Goal: Transaction & Acquisition: Subscribe to service/newsletter

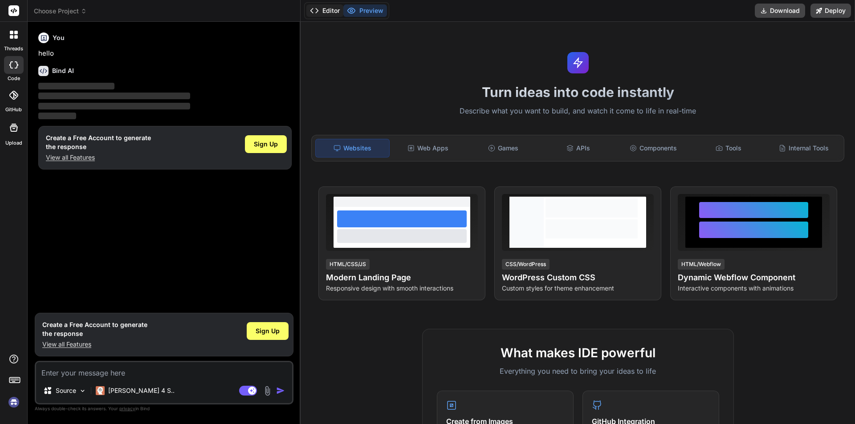
click at [313, 10] on icon at bounding box center [314, 10] width 9 height 9
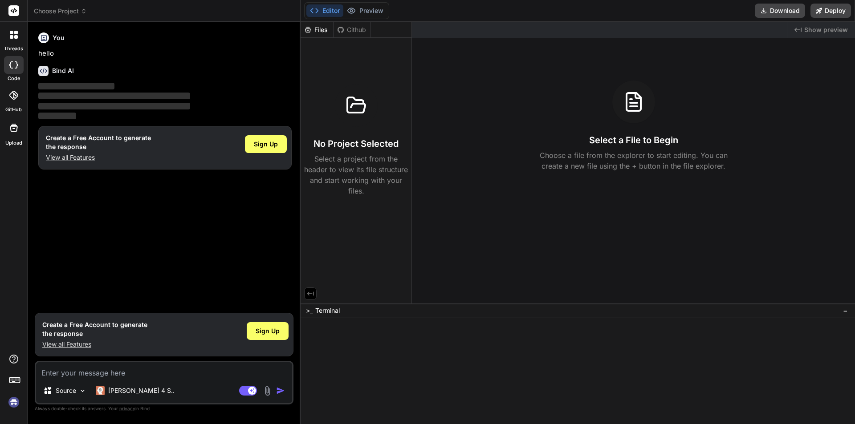
click at [313, 10] on icon at bounding box center [314, 10] width 9 height 9
click at [308, 293] on icon at bounding box center [310, 294] width 8 height 8
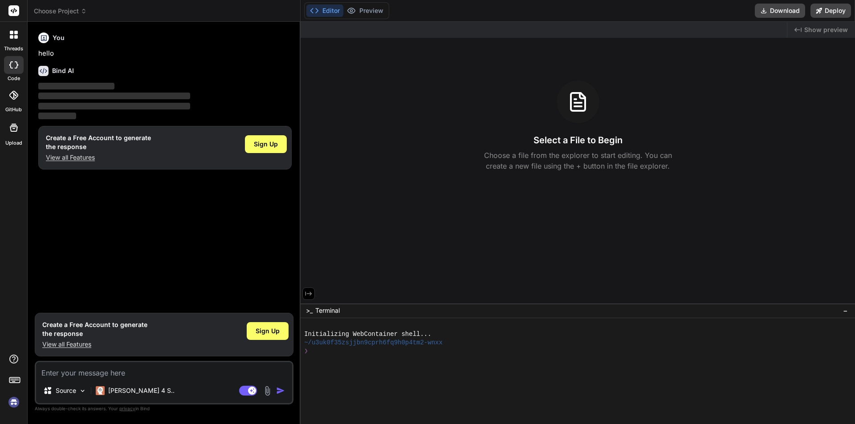
click at [308, 293] on icon at bounding box center [309, 294] width 8 height 8
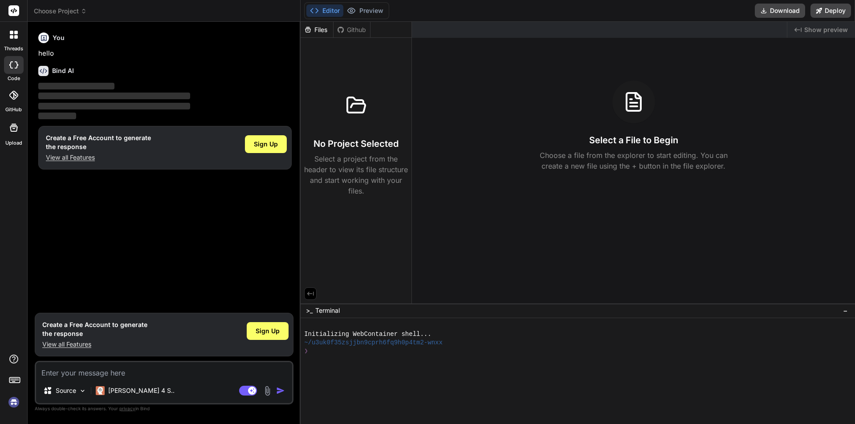
click at [308, 310] on span ">_" at bounding box center [309, 310] width 7 height 9
click at [845, 312] on span "−" at bounding box center [845, 310] width 5 height 9
click at [311, 396] on icon at bounding box center [310, 400] width 8 height 8
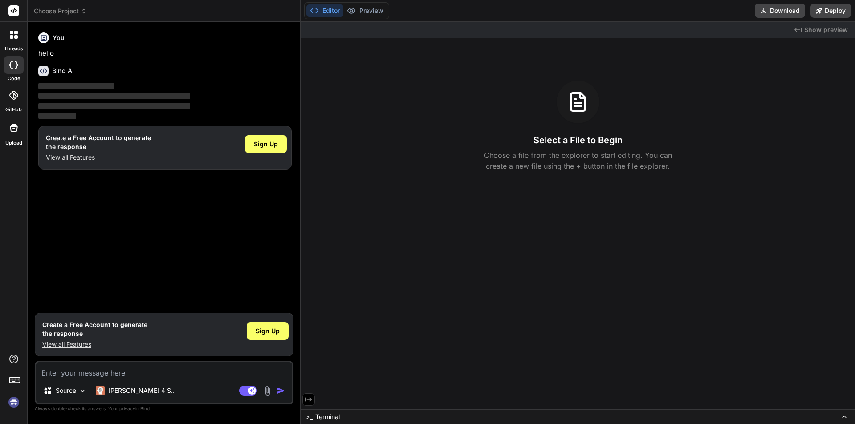
click at [817, 32] on span "Show preview" at bounding box center [826, 29] width 44 height 9
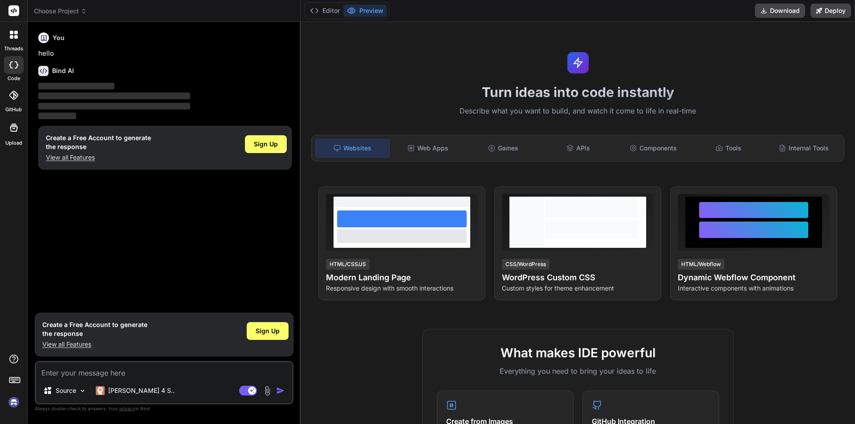
click at [13, 400] on img at bounding box center [13, 402] width 15 height 15
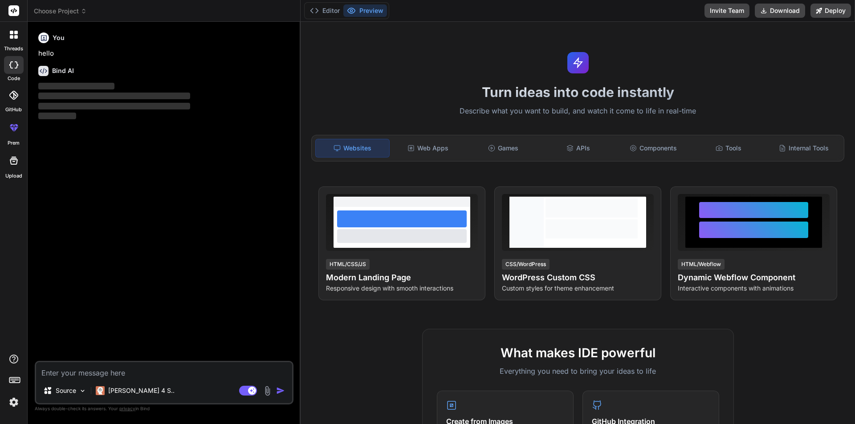
click at [11, 403] on img at bounding box center [13, 402] width 15 height 15
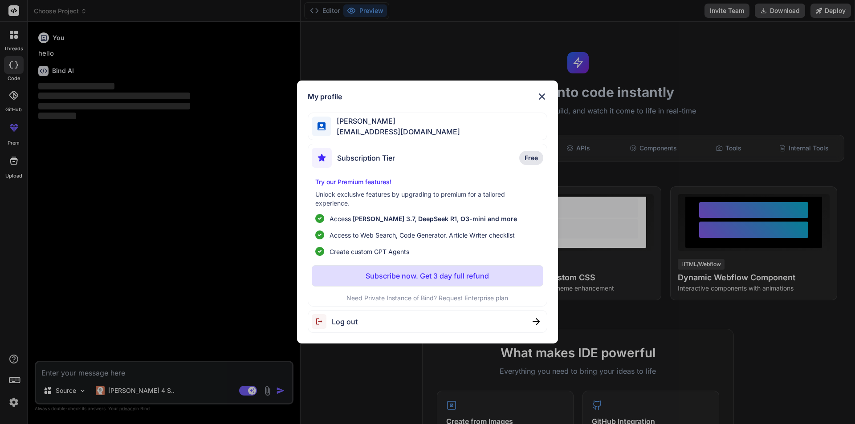
click at [350, 318] on span "Log out" at bounding box center [345, 322] width 26 height 11
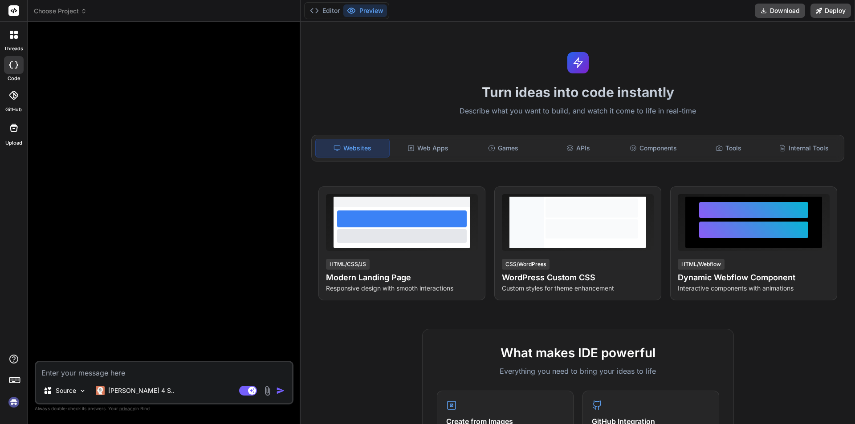
click at [10, 407] on img at bounding box center [13, 402] width 15 height 15
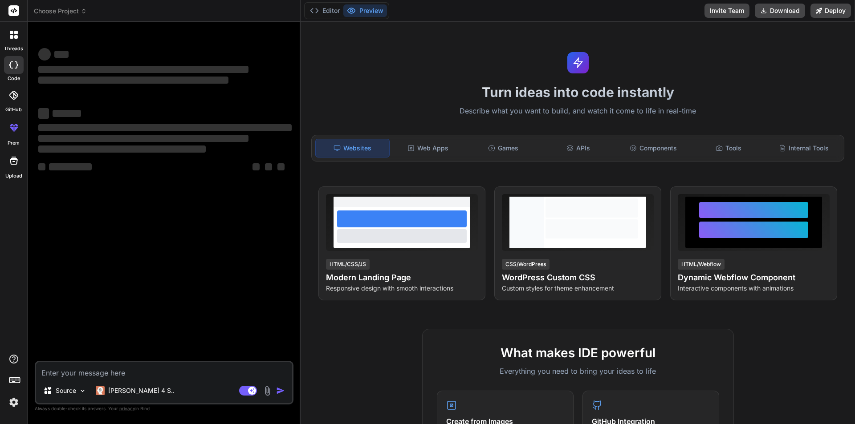
type textarea "x"
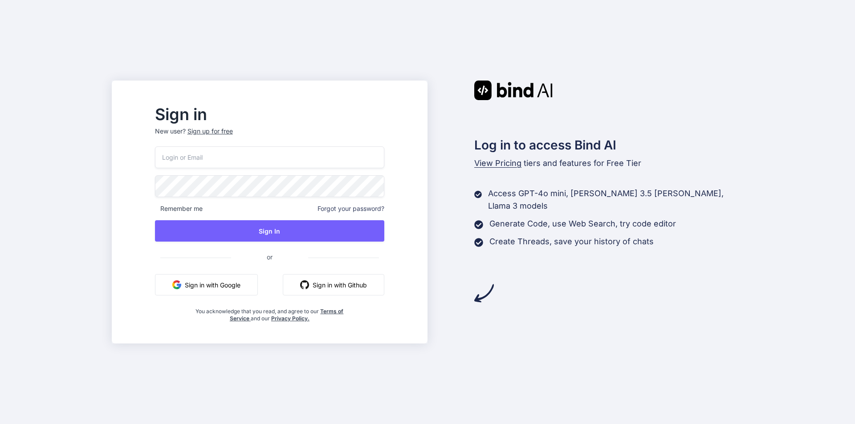
click at [251, 158] on input "email" at bounding box center [269, 158] width 229 height 22
click at [227, 132] on p "New user? Sign up for free" at bounding box center [269, 137] width 229 height 20
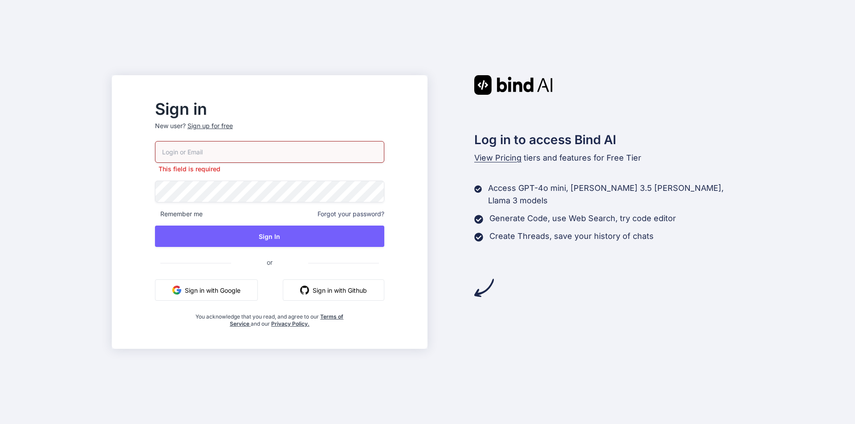
click at [240, 152] on input "email" at bounding box center [269, 152] width 229 height 22
type input "[EMAIL_ADDRESS][DOMAIN_NAME]"
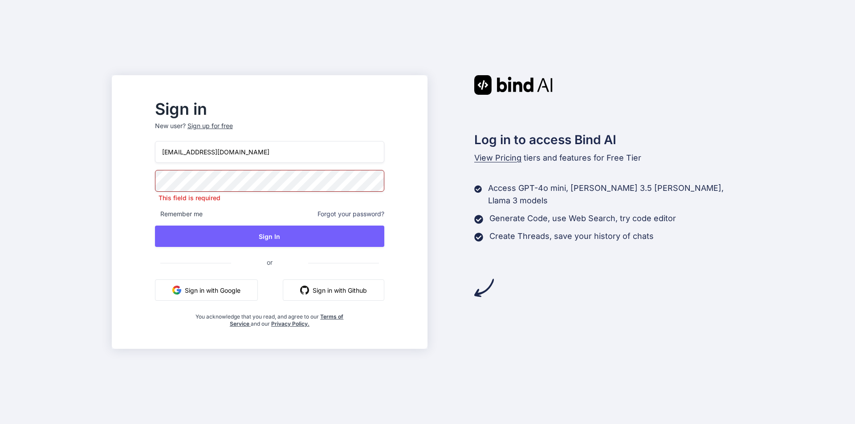
click at [357, 210] on span "Forgot your password?" at bounding box center [350, 214] width 67 height 9
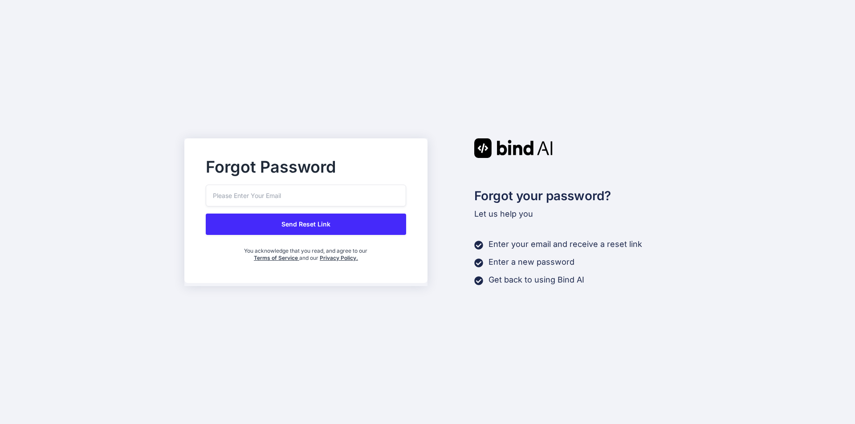
click at [319, 199] on input "email" at bounding box center [306, 196] width 200 height 22
type input "asam@yopmail.com"
click at [309, 222] on button "Send Reset Link" at bounding box center [306, 224] width 200 height 21
drag, startPoint x: 295, startPoint y: 194, endPoint x: 175, endPoint y: 202, distance: 120.1
click at [175, 202] on div "Forgot Password asam@yopmail.com Send Reset Link You acknowledge that you read,…" at bounding box center [427, 212] width 855 height 424
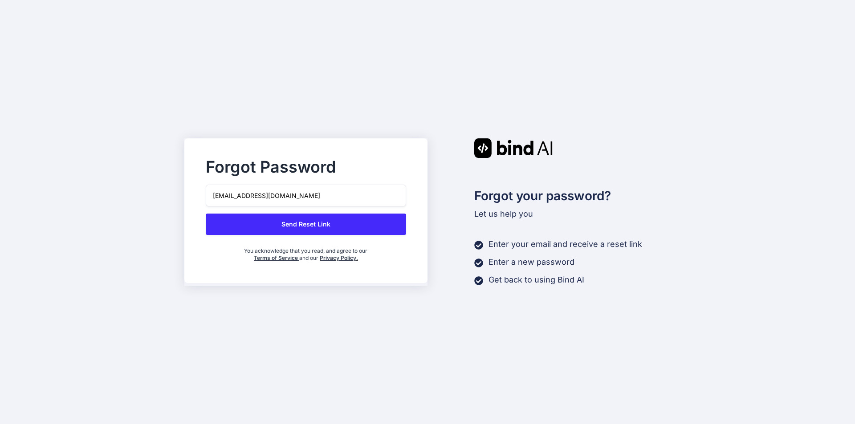
click at [289, 225] on button "Send Reset Link" at bounding box center [306, 224] width 200 height 21
click at [271, 187] on input "email" at bounding box center [306, 196] width 200 height 22
paste input "asam@yopmail.com"
type input "asam@yopmail.com"
click at [291, 225] on button "Send Reset Link" at bounding box center [306, 224] width 200 height 21
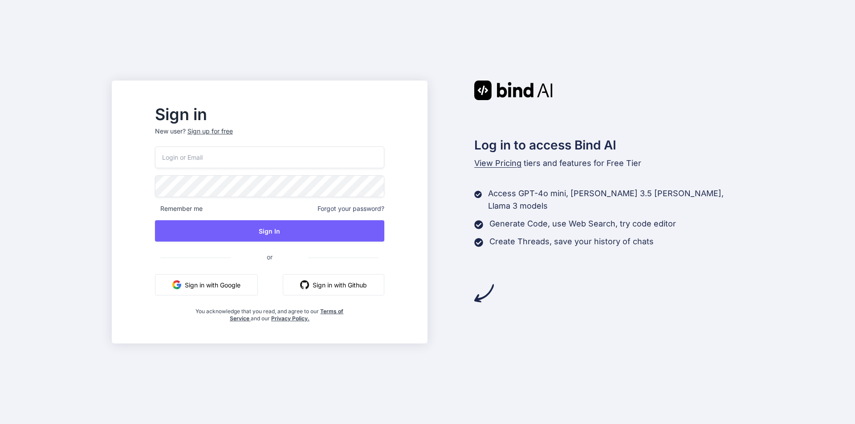
click at [254, 156] on input "email" at bounding box center [269, 158] width 229 height 22
type input "asaq@yopmail.com"
click at [230, 133] on p "New user? Sign up for free" at bounding box center [269, 137] width 229 height 20
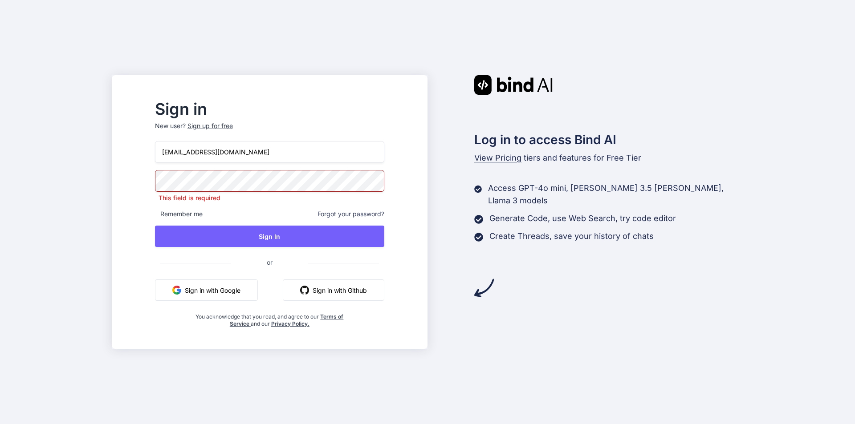
click at [228, 126] on div "Sign up for free" at bounding box center [209, 126] width 45 height 9
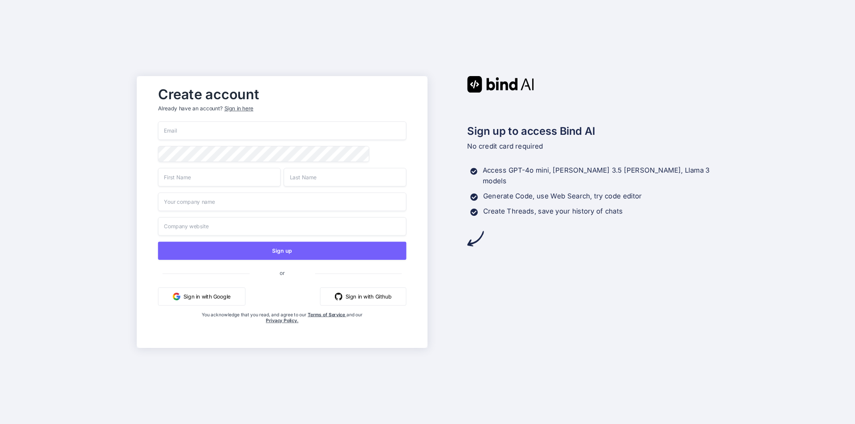
click at [200, 131] on input "email" at bounding box center [282, 131] width 248 height 19
type input "asam@yopmail.com"
type input "asam"
type input "asam.com"
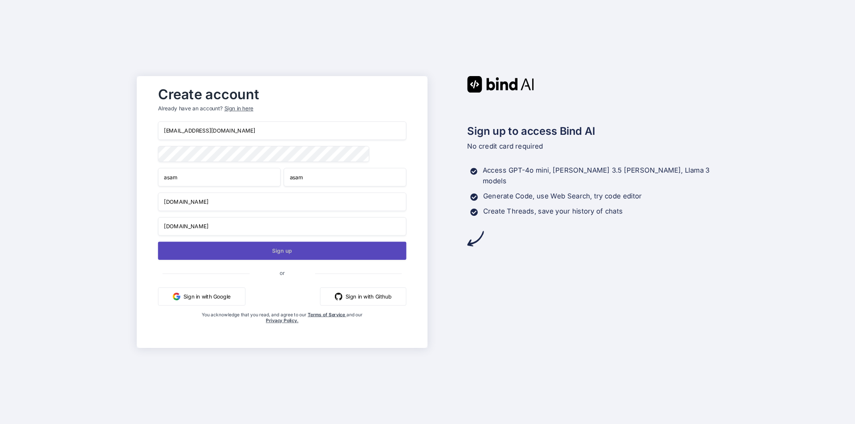
type input "asam.com"
click at [238, 252] on button "Sign up" at bounding box center [282, 251] width 248 height 18
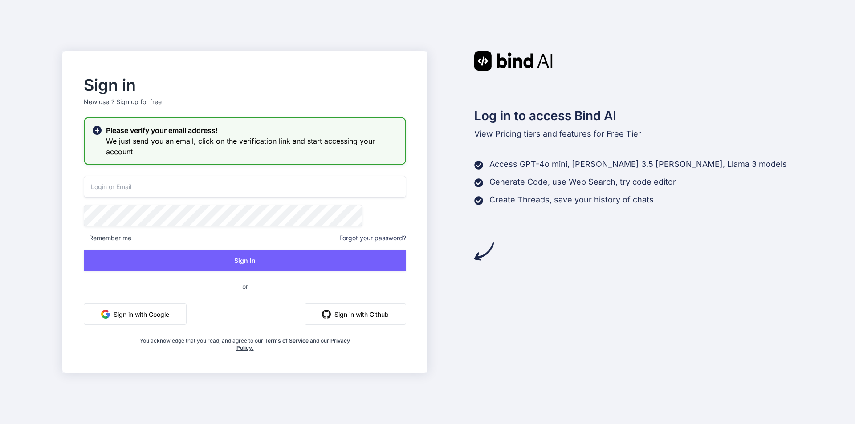
click at [199, 182] on input "email" at bounding box center [245, 187] width 322 height 22
paste input "asam@yopmail.com"
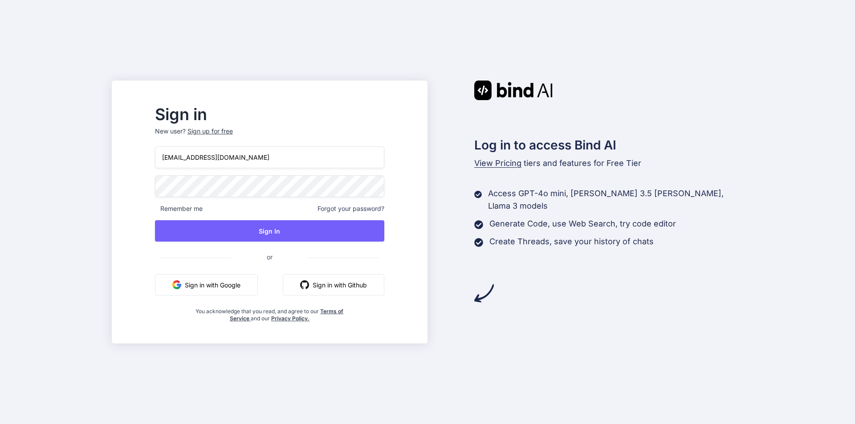
type input "asam@yopmail.com"
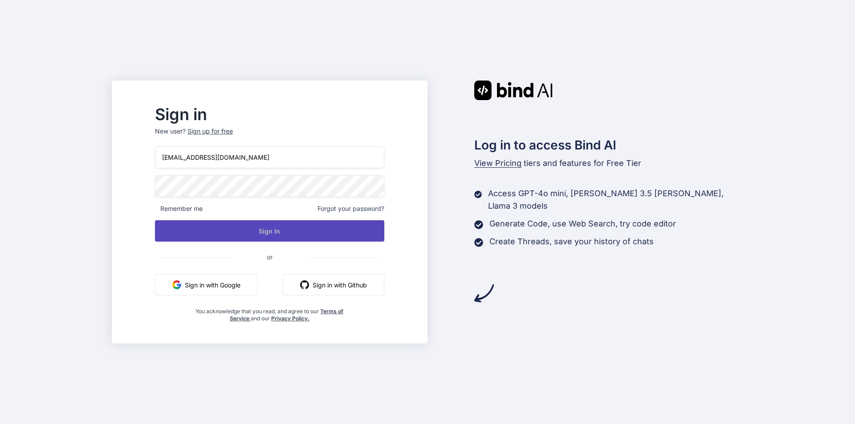
click at [239, 231] on button "Sign In" at bounding box center [269, 230] width 229 height 21
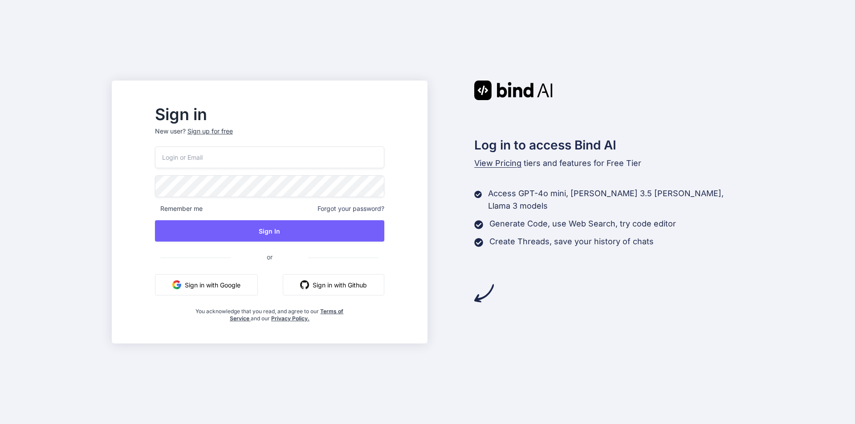
click at [224, 130] on div "Sign up for free" at bounding box center [209, 131] width 45 height 9
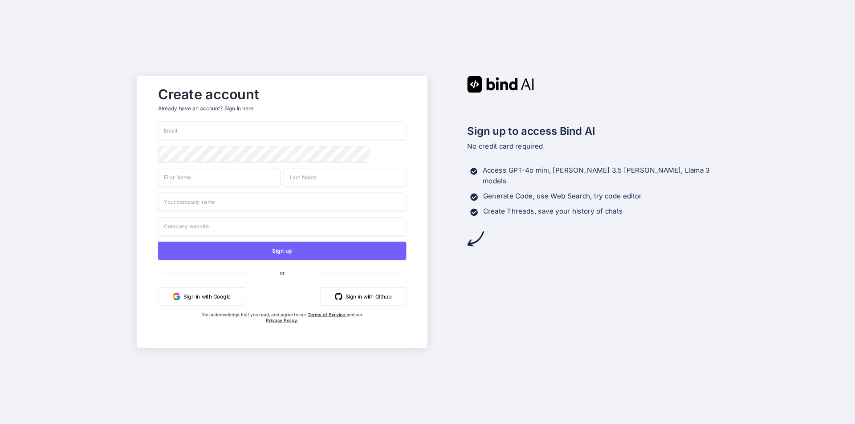
click at [180, 129] on input "email" at bounding box center [282, 131] width 248 height 19
type input "asan@yopmail.com"
type input "asan"
type input "asan.com"
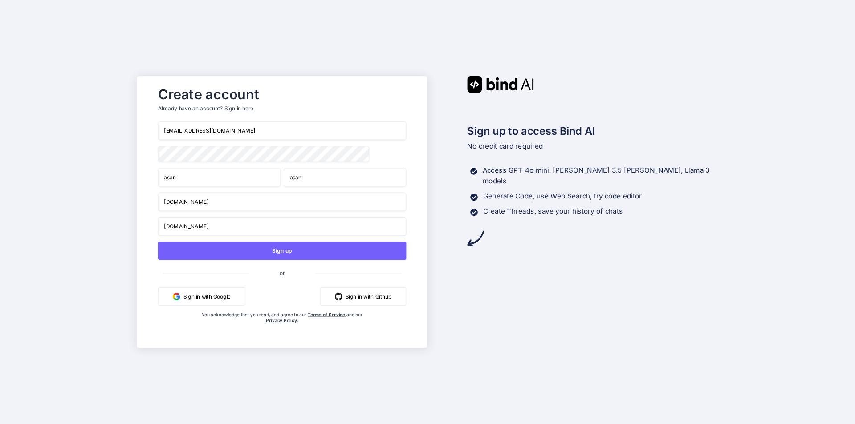
type input "asan.com"
click at [158, 242] on button "Sign up" at bounding box center [282, 251] width 248 height 18
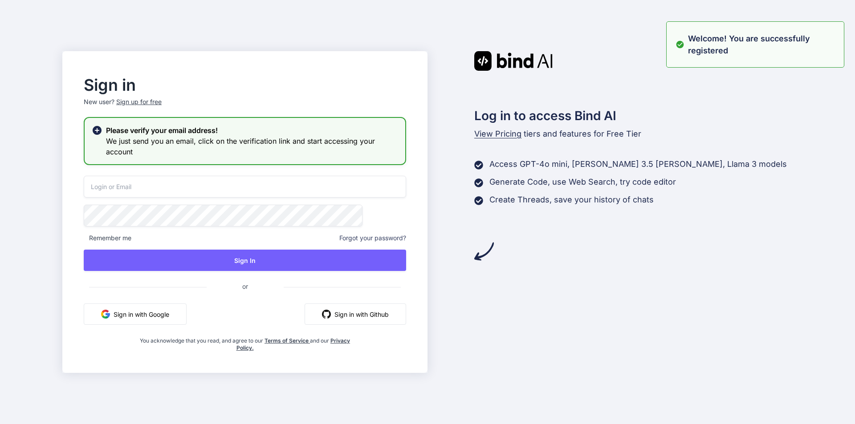
drag, startPoint x: 226, startPoint y: 125, endPoint x: 166, endPoint y: 130, distance: 60.8
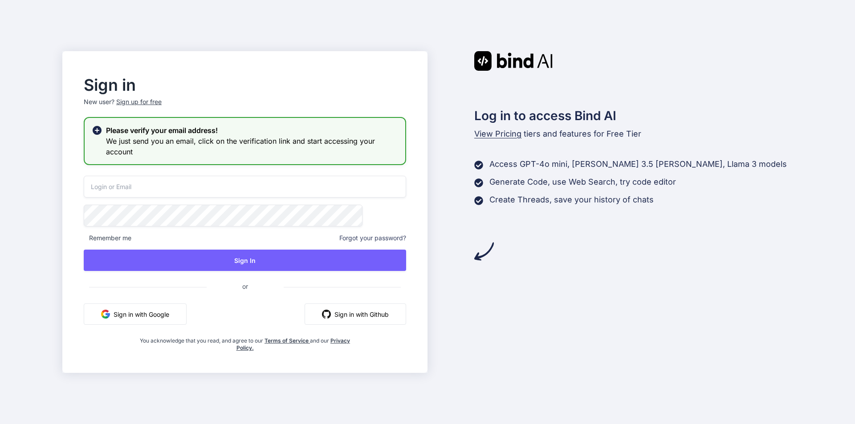
click at [200, 187] on input "email" at bounding box center [245, 187] width 322 height 22
type input "asan@yopmail.com"
click at [84, 250] on button "Sign In" at bounding box center [245, 260] width 322 height 21
